Goal: Task Accomplishment & Management: Complete application form

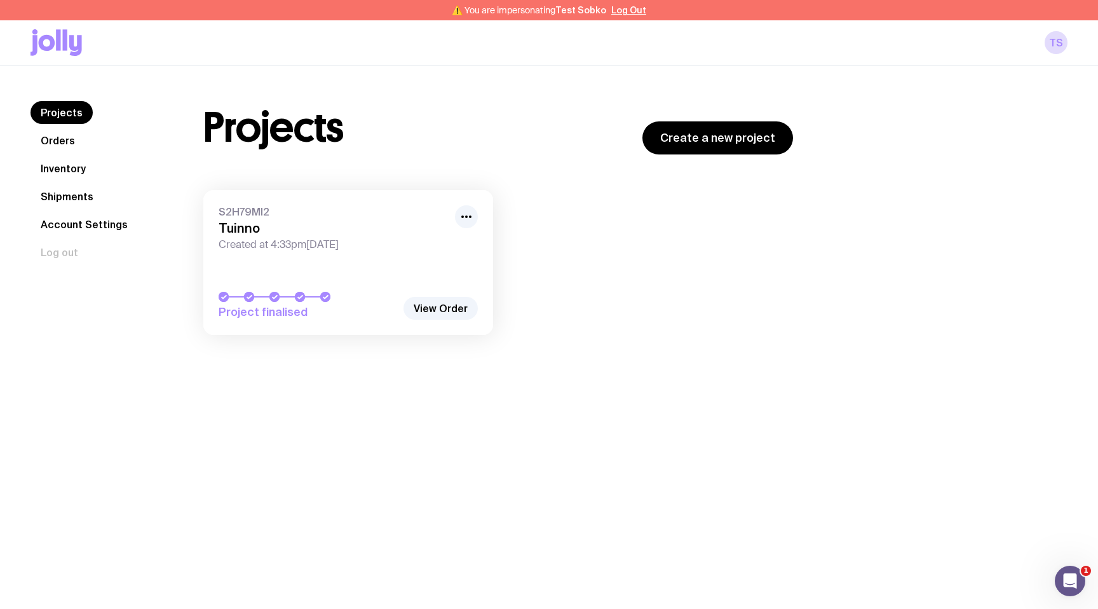
click at [87, 167] on link "Inventory" at bounding box center [63, 168] width 65 height 23
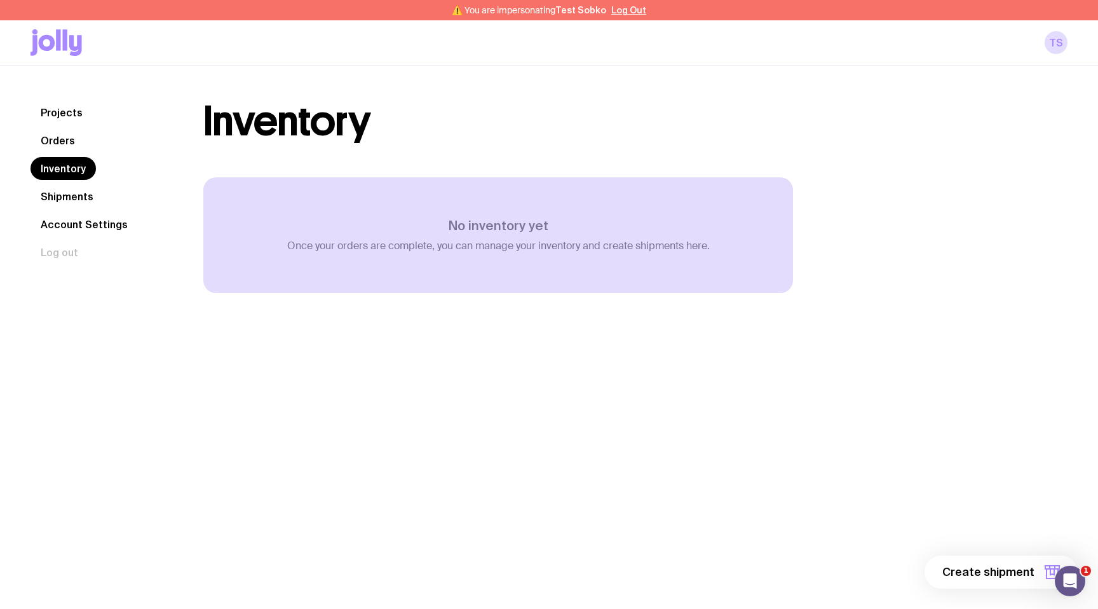
click at [74, 144] on link "Orders" at bounding box center [58, 140] width 55 height 23
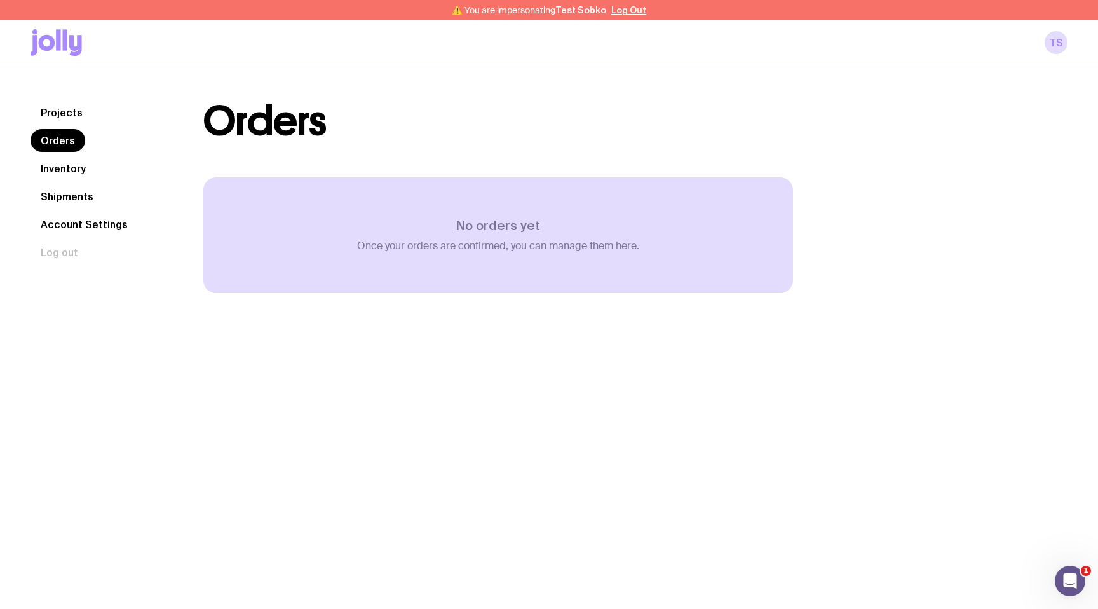
click at [74, 114] on link "Projects" at bounding box center [62, 112] width 62 height 23
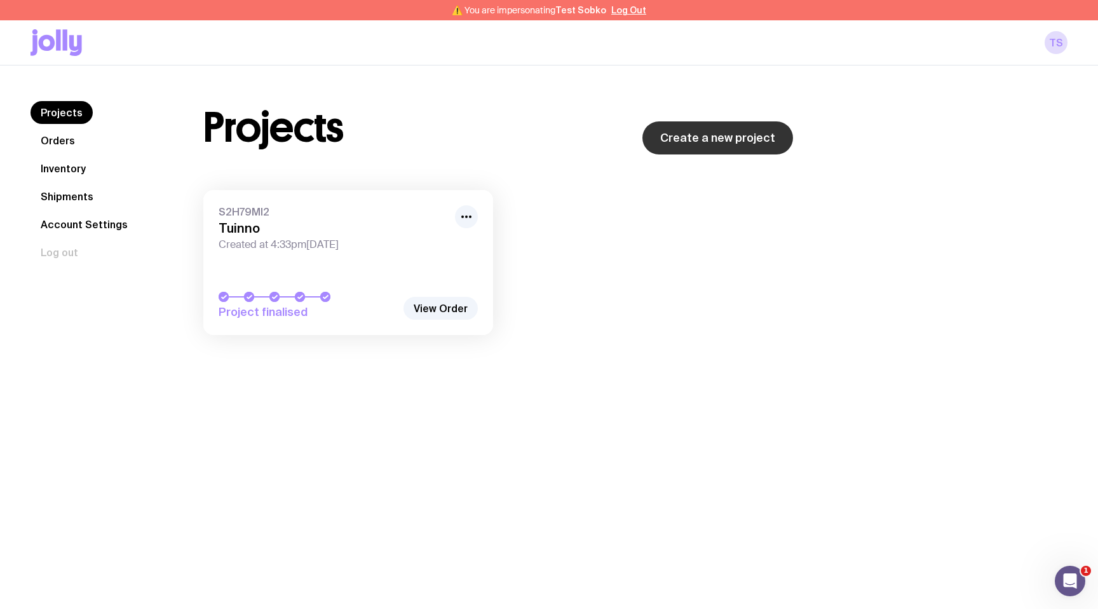
click at [765, 133] on link "Create a new project" at bounding box center [718, 137] width 151 height 33
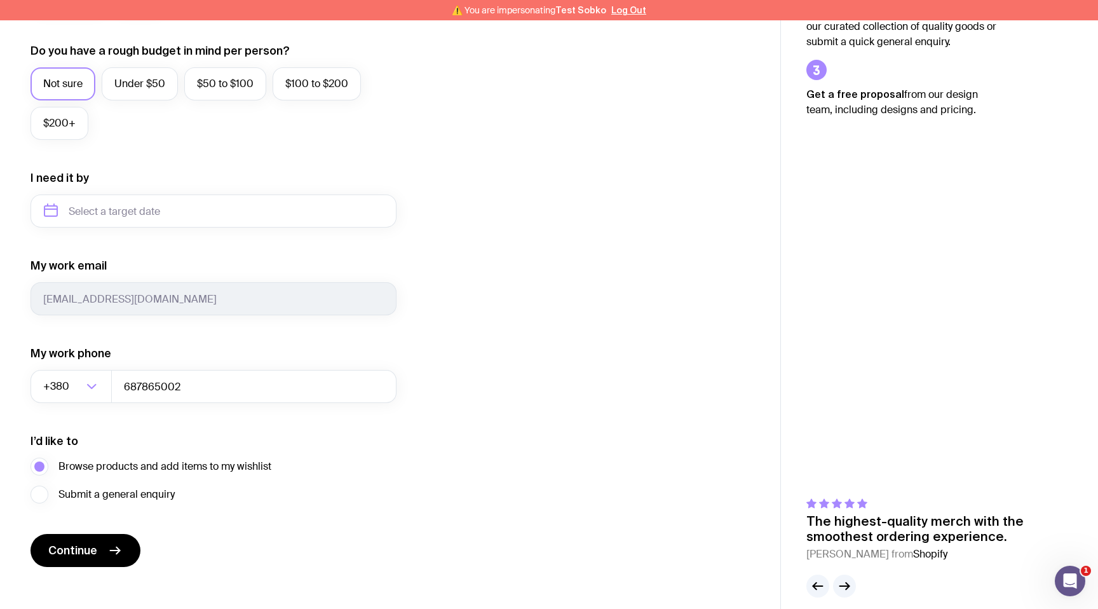
scroll to position [479, 0]
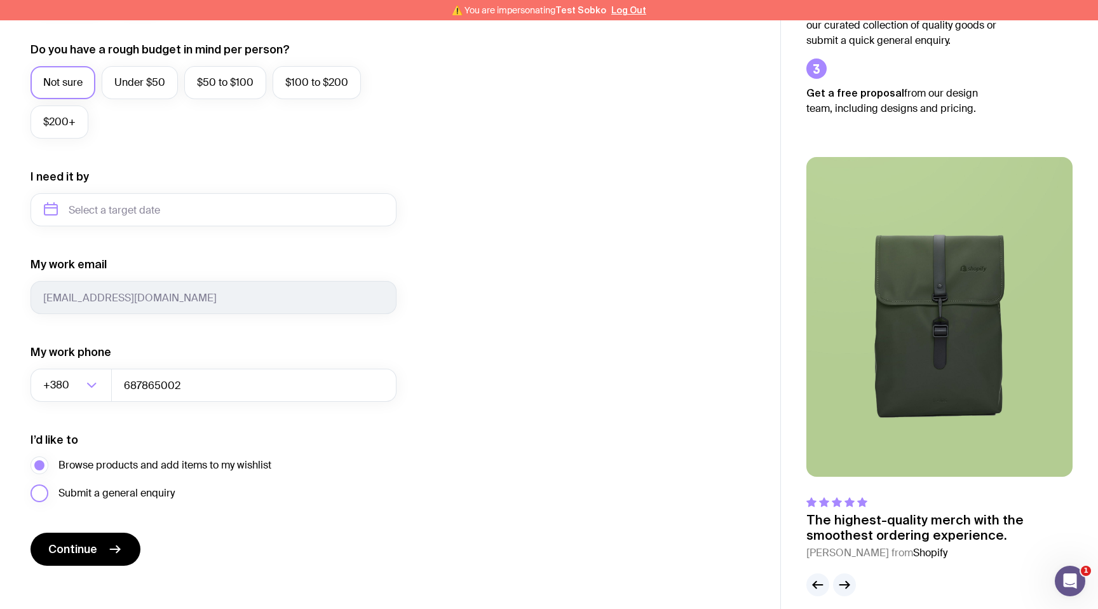
click at [122, 495] on span "Submit a general enquiry" at bounding box center [116, 493] width 116 height 15
click at [0, 0] on input "Submit a general enquiry" at bounding box center [0, 0] width 0 height 0
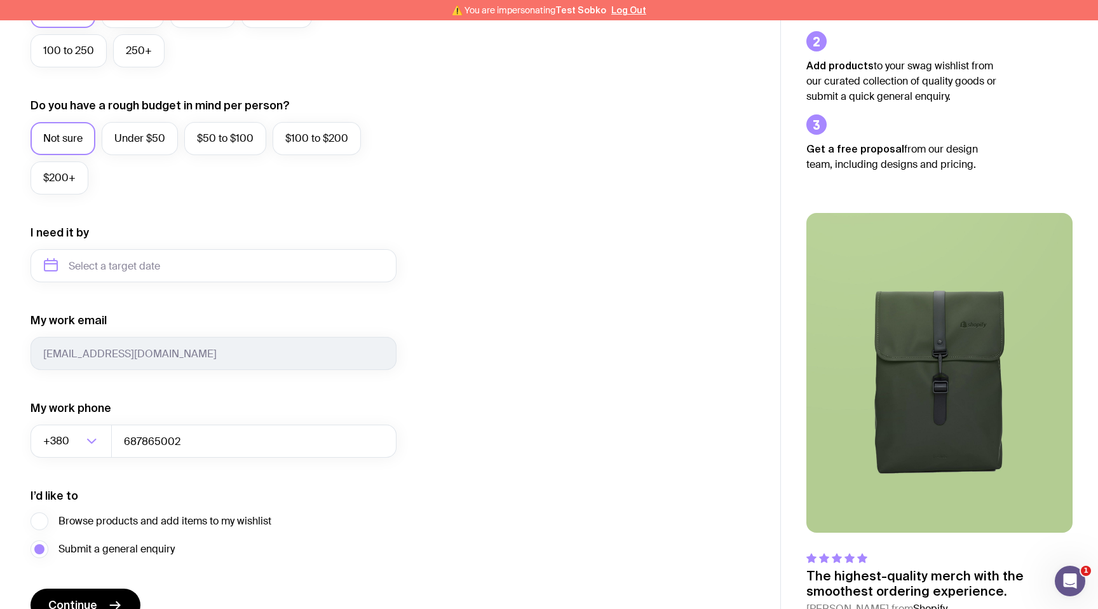
scroll to position [492, 0]
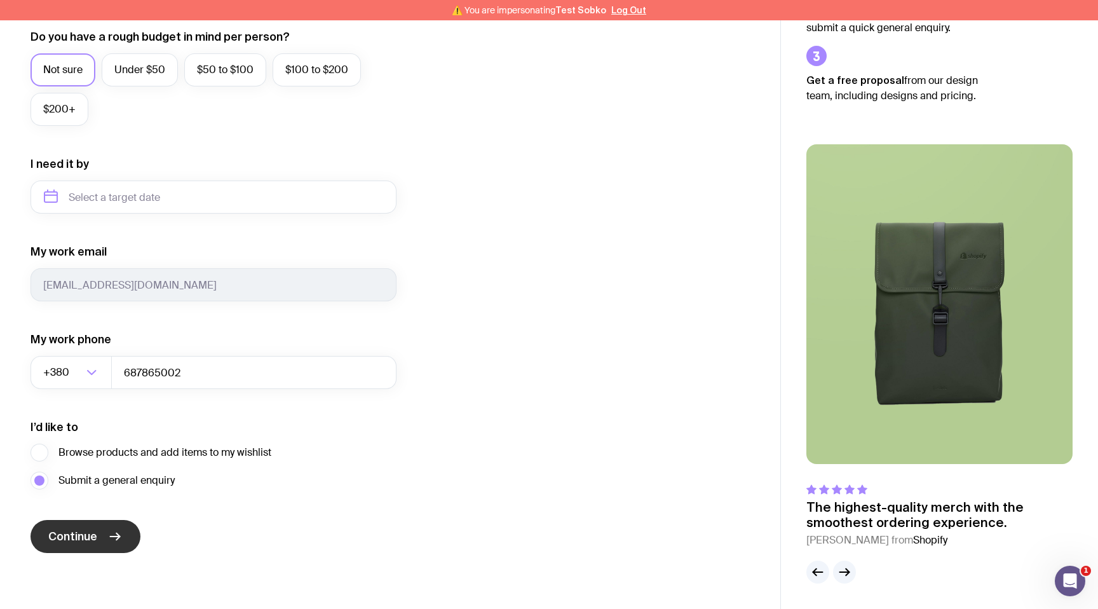
click at [102, 531] on button "Continue" at bounding box center [86, 536] width 110 height 33
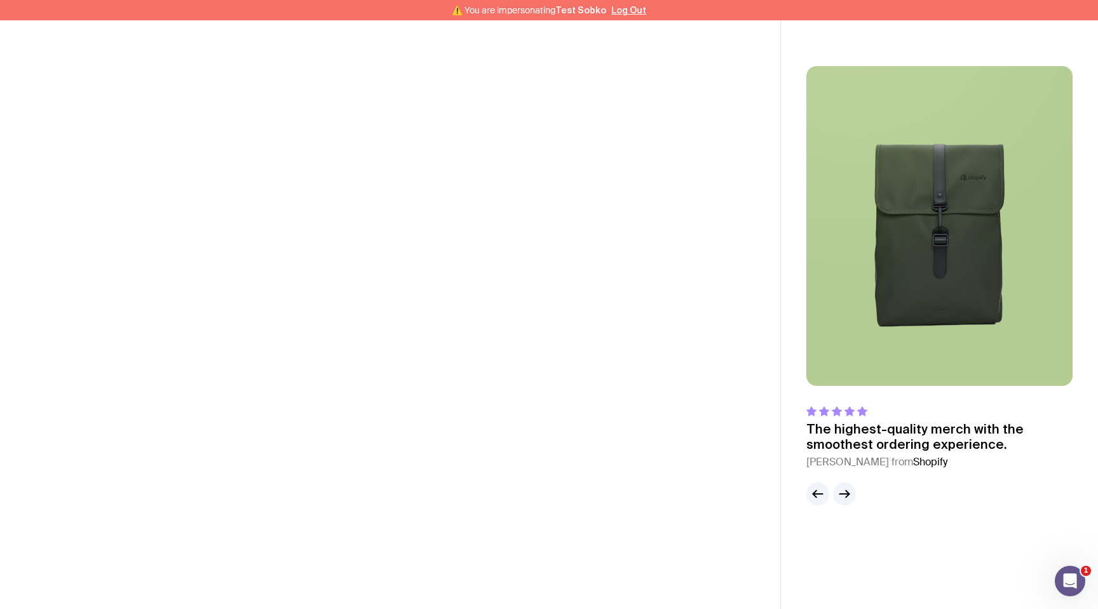
scroll to position [20, 0]
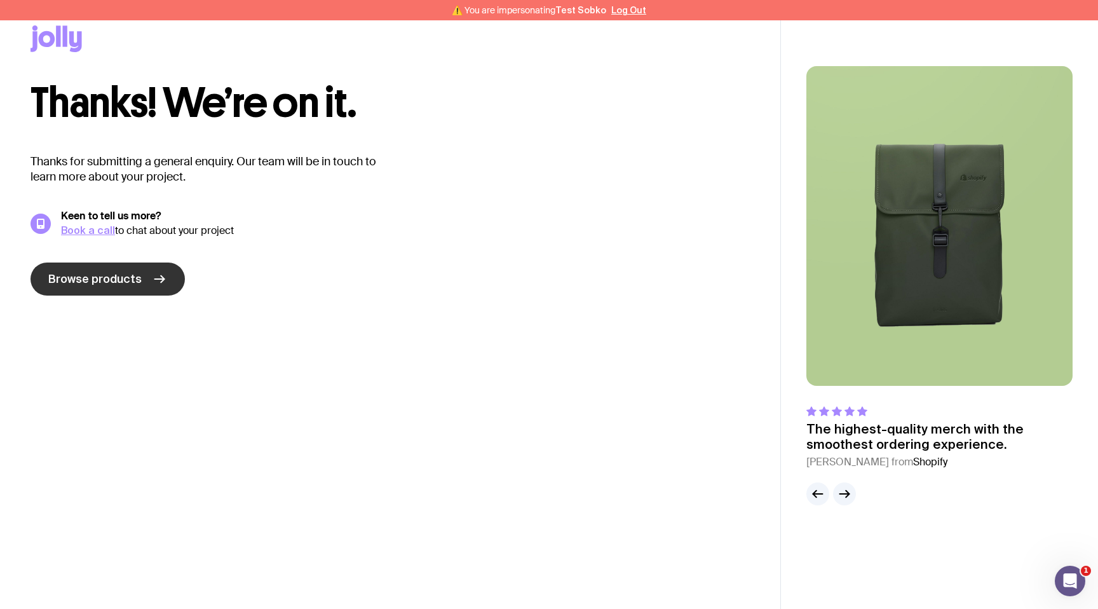
click at [86, 288] on link "Browse products" at bounding box center [108, 278] width 154 height 33
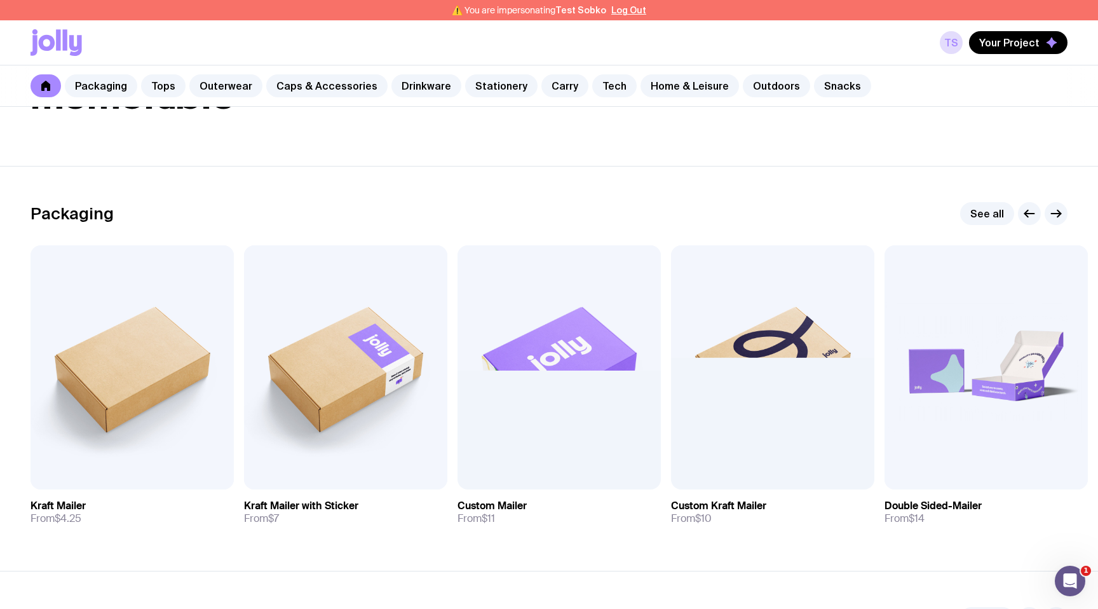
scroll to position [126, 0]
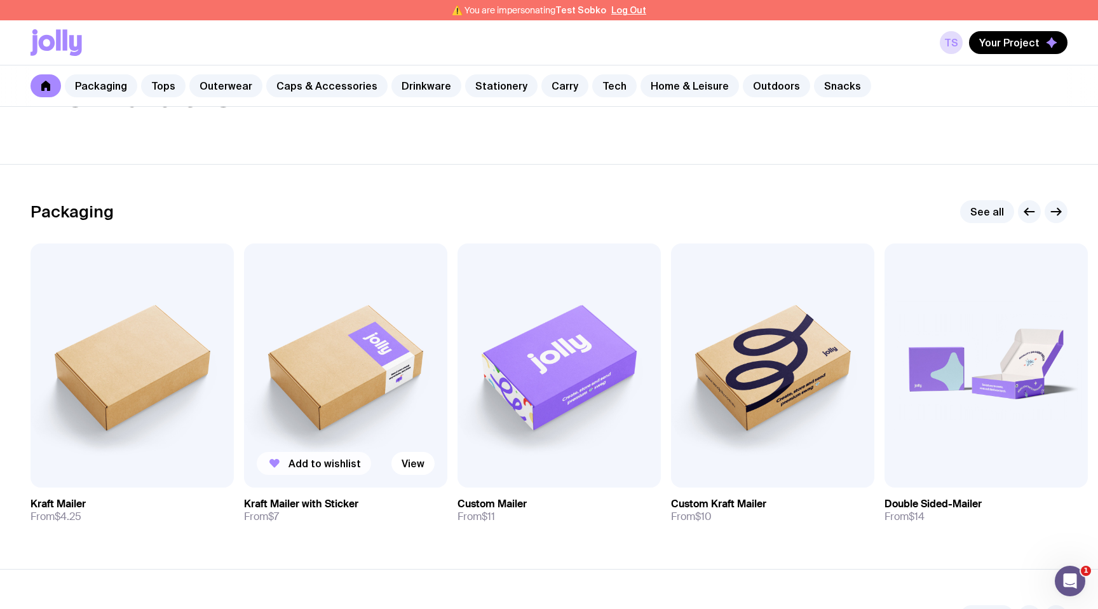
click at [313, 459] on span "Add to wishlist" at bounding box center [325, 463] width 72 height 13
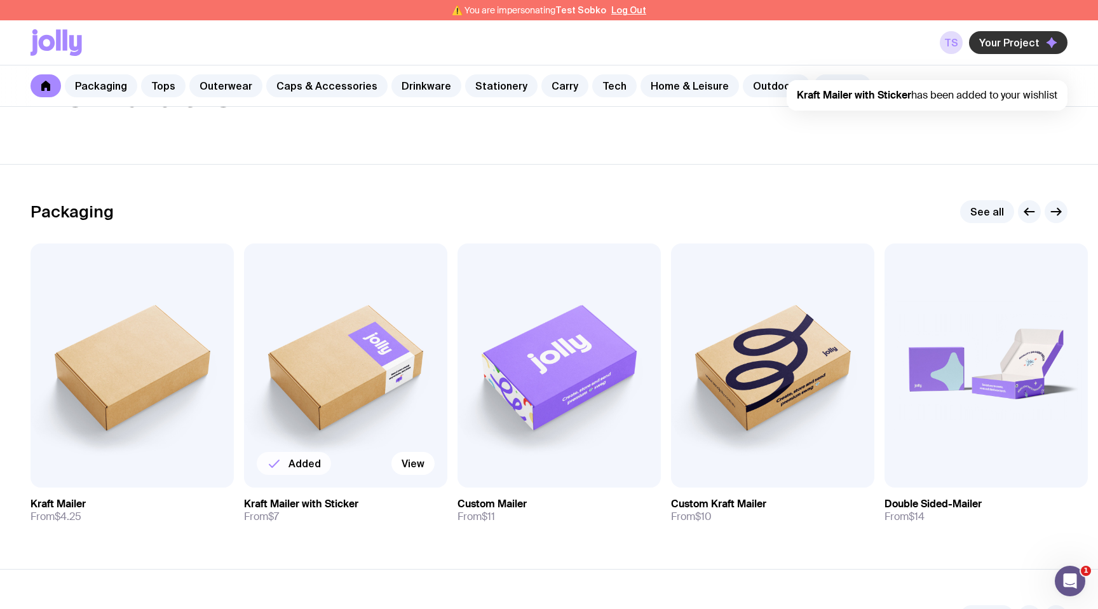
click at [1001, 41] on span "Your Project" at bounding box center [1009, 42] width 60 height 13
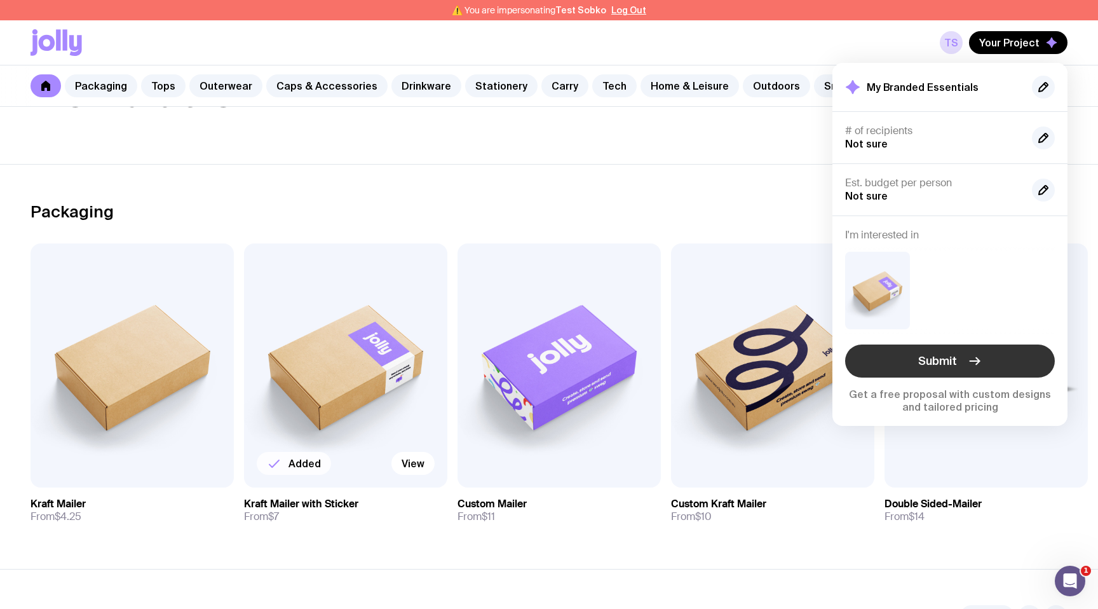
click at [926, 364] on span "Submit" at bounding box center [937, 360] width 39 height 15
